Goal: Transaction & Acquisition: Download file/media

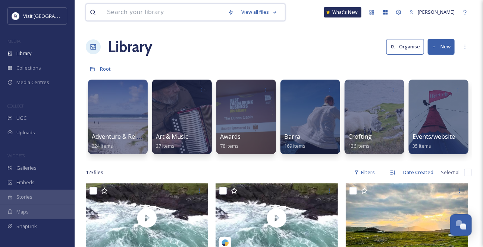
click at [137, 13] on input at bounding box center [163, 12] width 121 height 16
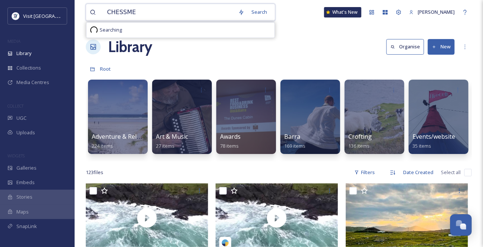
type input "CHESSMEN"
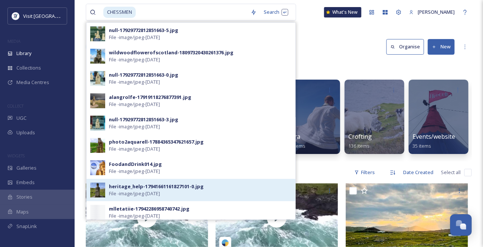
click at [155, 190] on div "heritage_help-17941661161827101-0.jpg" at bounding box center [156, 186] width 95 height 7
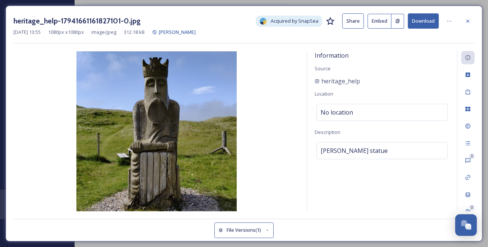
click at [419, 26] on button "Download" at bounding box center [423, 20] width 31 height 15
click at [467, 20] on icon at bounding box center [468, 21] width 6 height 6
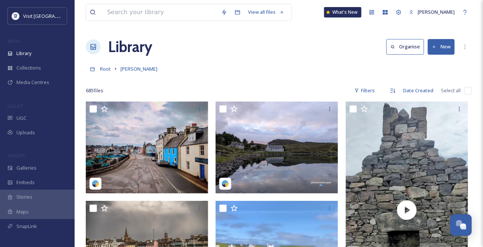
click at [140, 23] on div "View all files What's New [PERSON_NAME]" at bounding box center [279, 12] width 386 height 25
click at [130, 14] on input at bounding box center [160, 12] width 114 height 16
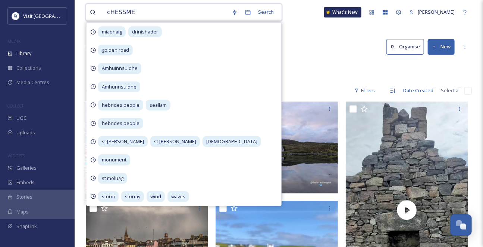
type input "cHESSMEN"
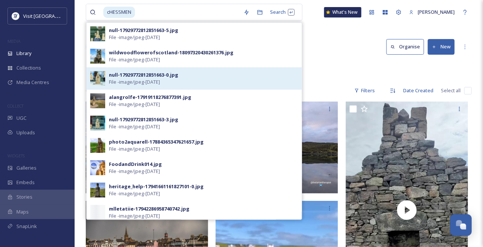
click at [178, 79] on div "null-17929772812851663-0.jpg" at bounding box center [143, 75] width 69 height 7
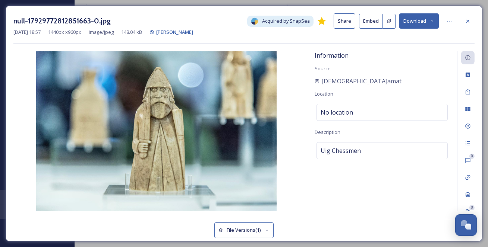
click at [432, 23] on icon at bounding box center [432, 21] width 5 height 5
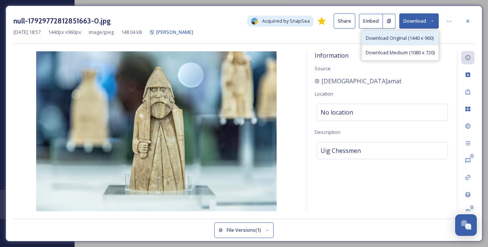
click at [405, 42] on span "Download Original (1440 x 960)" at bounding box center [400, 38] width 68 height 7
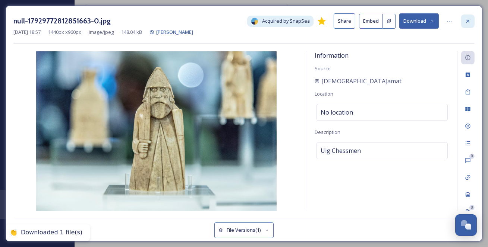
click at [467, 24] on icon at bounding box center [468, 21] width 6 height 6
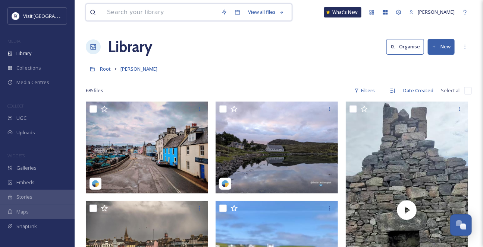
click at [123, 15] on input at bounding box center [160, 12] width 114 height 16
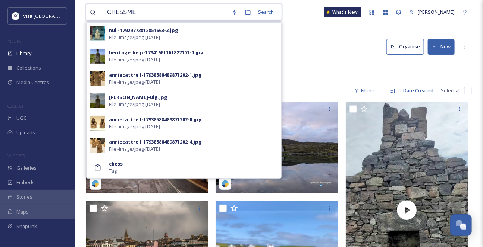
type input "CHESSMEN"
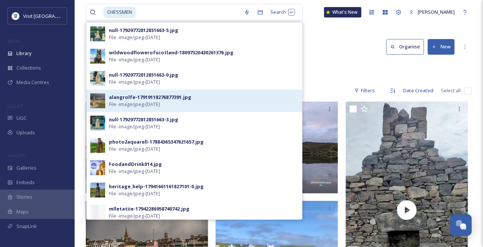
click at [164, 101] on div "alangrolfe-17919118276877391.jpg" at bounding box center [150, 97] width 82 height 7
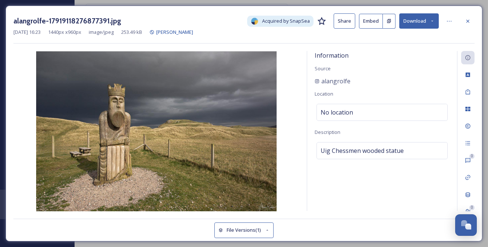
click at [427, 21] on button "Download" at bounding box center [419, 20] width 40 height 15
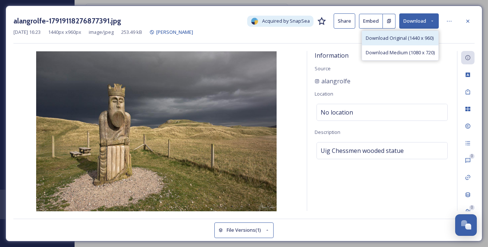
click at [411, 39] on span "Download Original (1440 x 960)" at bounding box center [400, 38] width 68 height 7
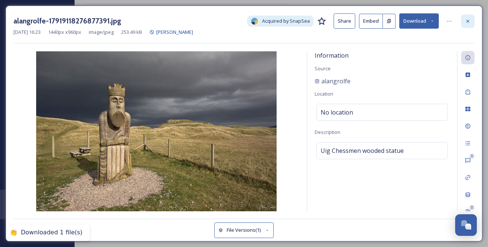
click at [471, 22] on icon at bounding box center [468, 21] width 6 height 6
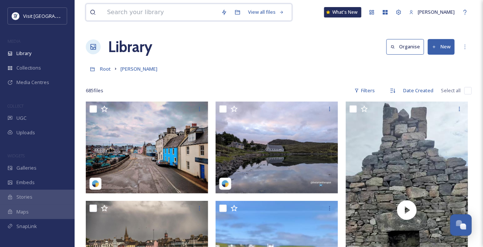
click at [138, 13] on input at bounding box center [160, 12] width 114 height 16
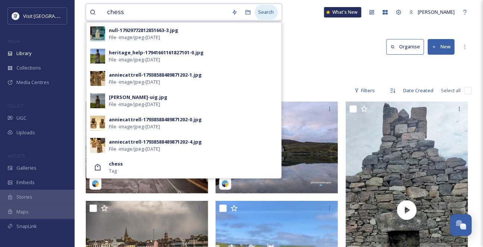
type input "chess"
click at [270, 12] on div "Search" at bounding box center [266, 12] width 23 height 15
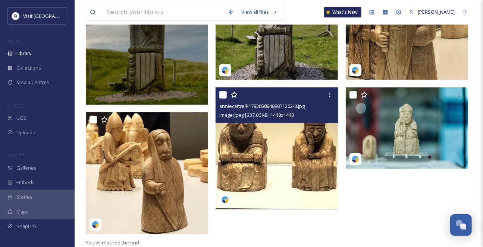
scroll to position [145, 0]
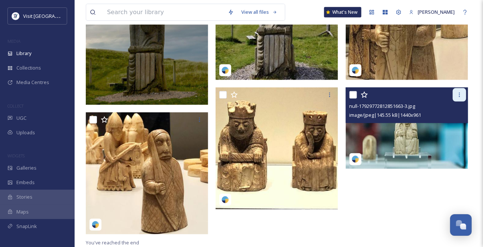
click at [458, 93] on icon at bounding box center [459, 95] width 6 height 6
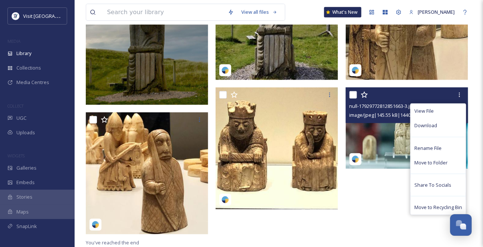
click at [445, 124] on div "Download" at bounding box center [437, 126] width 55 height 15
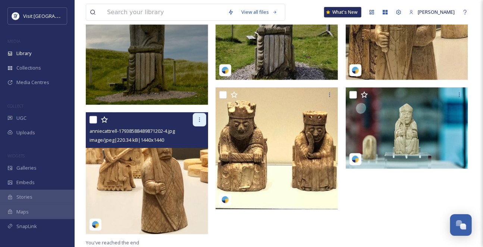
click at [197, 120] on icon at bounding box center [199, 120] width 6 height 6
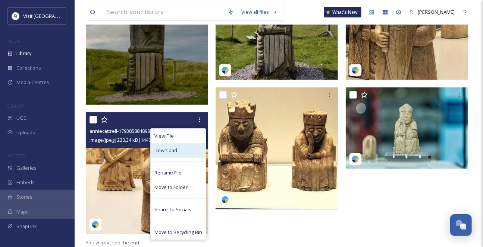
click at [176, 149] on div "Download" at bounding box center [178, 150] width 55 height 15
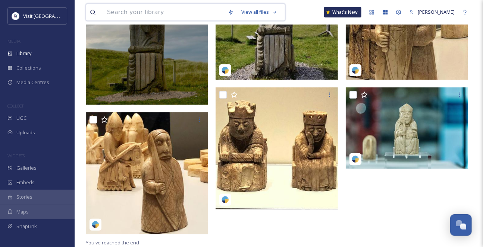
click at [143, 12] on input at bounding box center [163, 12] width 121 height 16
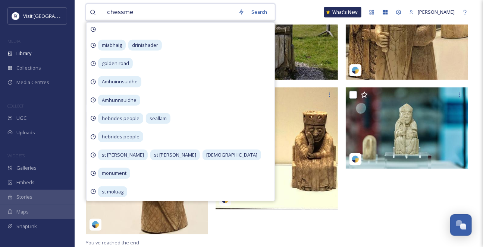
type input "chessmen"
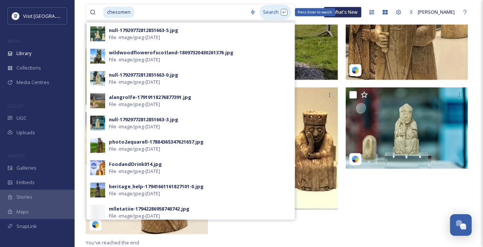
click at [273, 13] on div "Search Press Enter to search" at bounding box center [275, 12] width 32 height 15
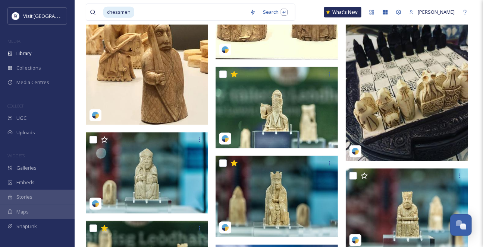
scroll to position [406, 0]
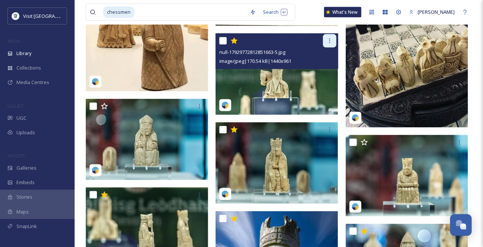
click at [328, 44] on icon at bounding box center [329, 41] width 6 height 6
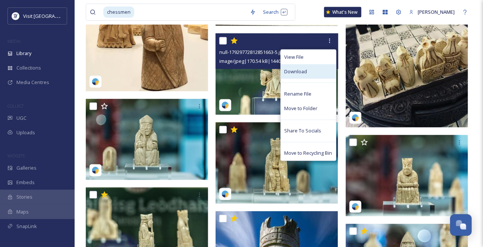
click at [319, 79] on div "Download" at bounding box center [308, 71] width 55 height 15
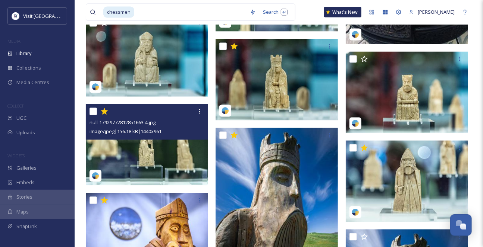
scroll to position [508, 0]
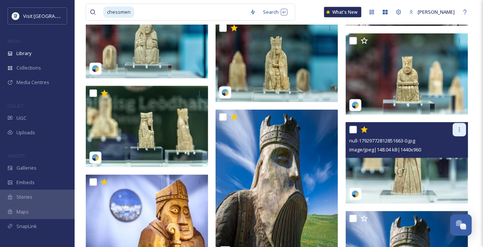
click at [461, 133] on icon at bounding box center [459, 130] width 6 height 6
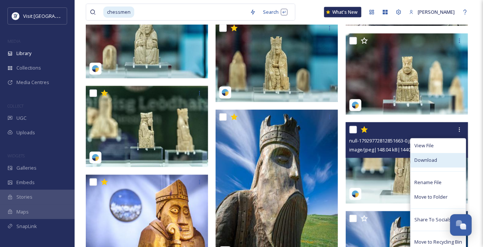
click at [427, 164] on span "Download" at bounding box center [425, 160] width 23 height 7
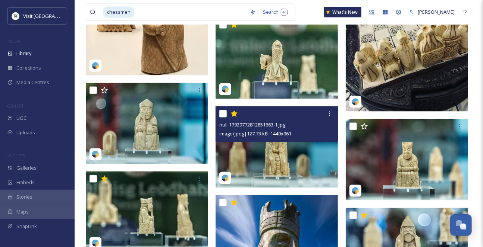
scroll to position [440, 0]
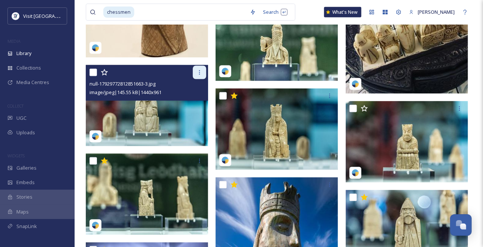
click at [200, 79] on div at bounding box center [199, 72] width 13 height 13
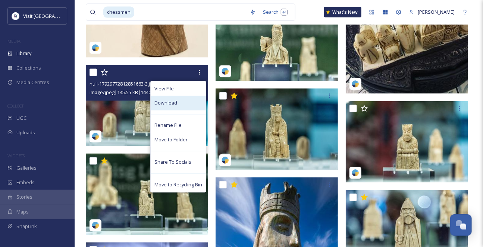
click at [179, 111] on div "Download" at bounding box center [178, 103] width 55 height 15
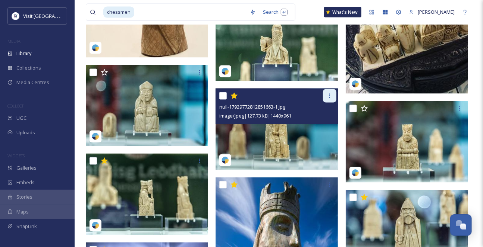
click at [327, 99] on icon at bounding box center [329, 96] width 6 height 6
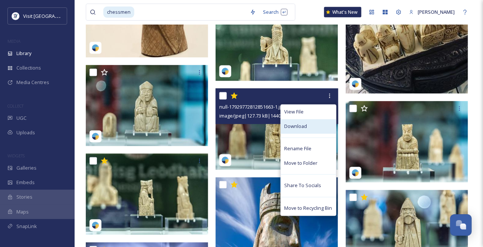
click at [304, 134] on div "Download" at bounding box center [308, 127] width 55 height 15
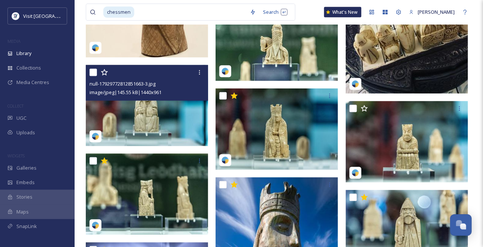
click at [162, 119] on img at bounding box center [147, 106] width 122 height 82
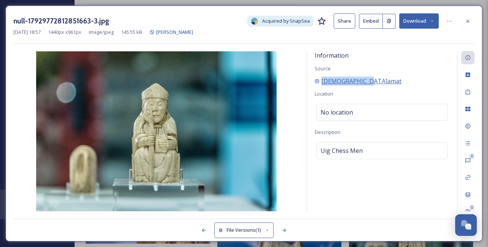
drag, startPoint x: 381, startPoint y: 91, endPoint x: 320, endPoint y: 94, distance: 60.8
click at [320, 86] on div "[DEMOGRAPHIC_DATA]amat" at bounding box center [382, 81] width 135 height 9
click at [469, 20] on icon at bounding box center [468, 21] width 6 height 6
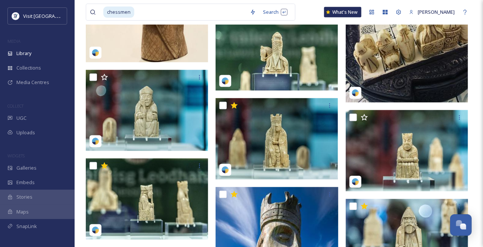
scroll to position [474, 0]
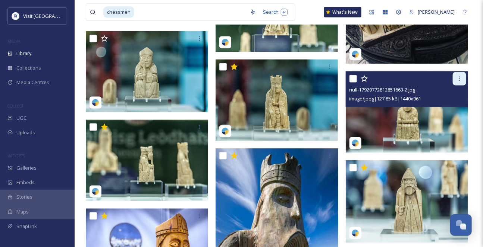
click at [458, 82] on icon at bounding box center [459, 79] width 6 height 6
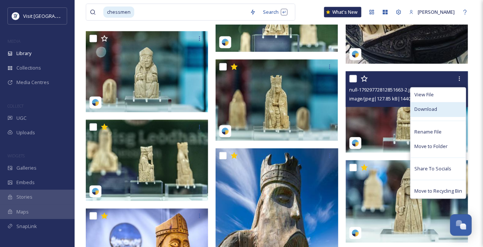
click at [432, 117] on div "Download" at bounding box center [437, 109] width 55 height 15
